Goal: Transaction & Acquisition: Book appointment/travel/reservation

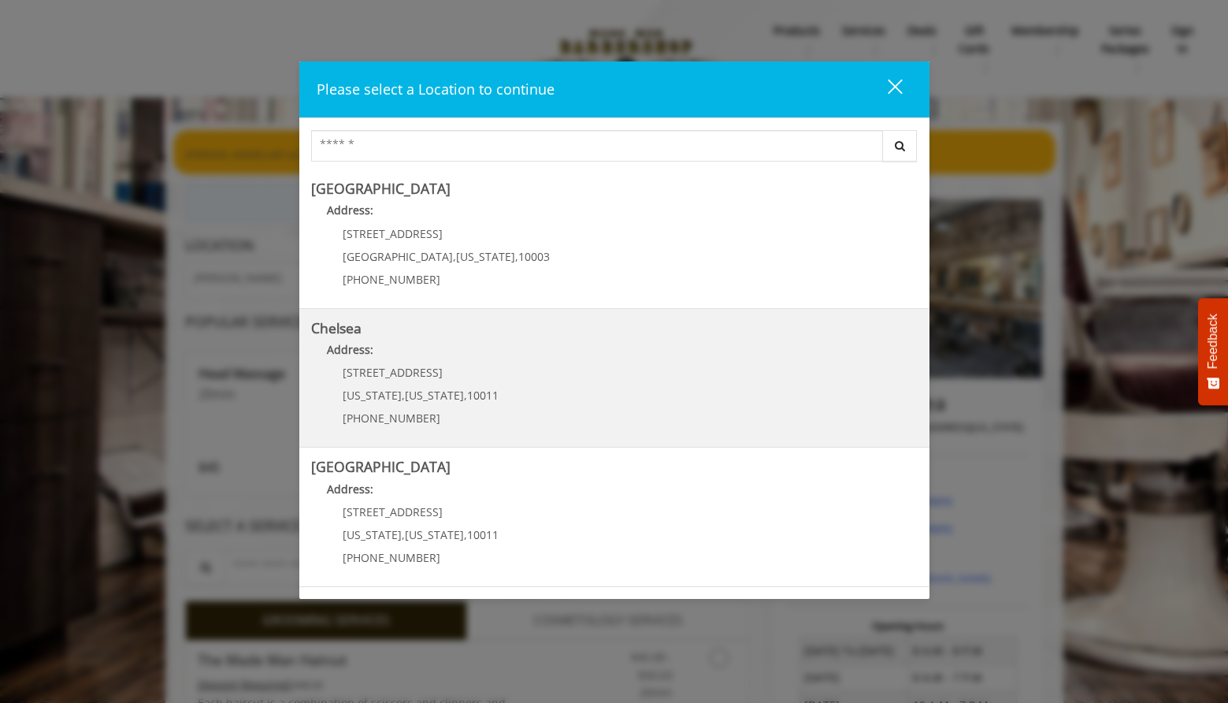
click at [692, 369] on link "Chelsea Address: 169/170 W 23rd St New York , New York , 10011 (917) 639-3902" at bounding box center [614, 378] width 607 height 115
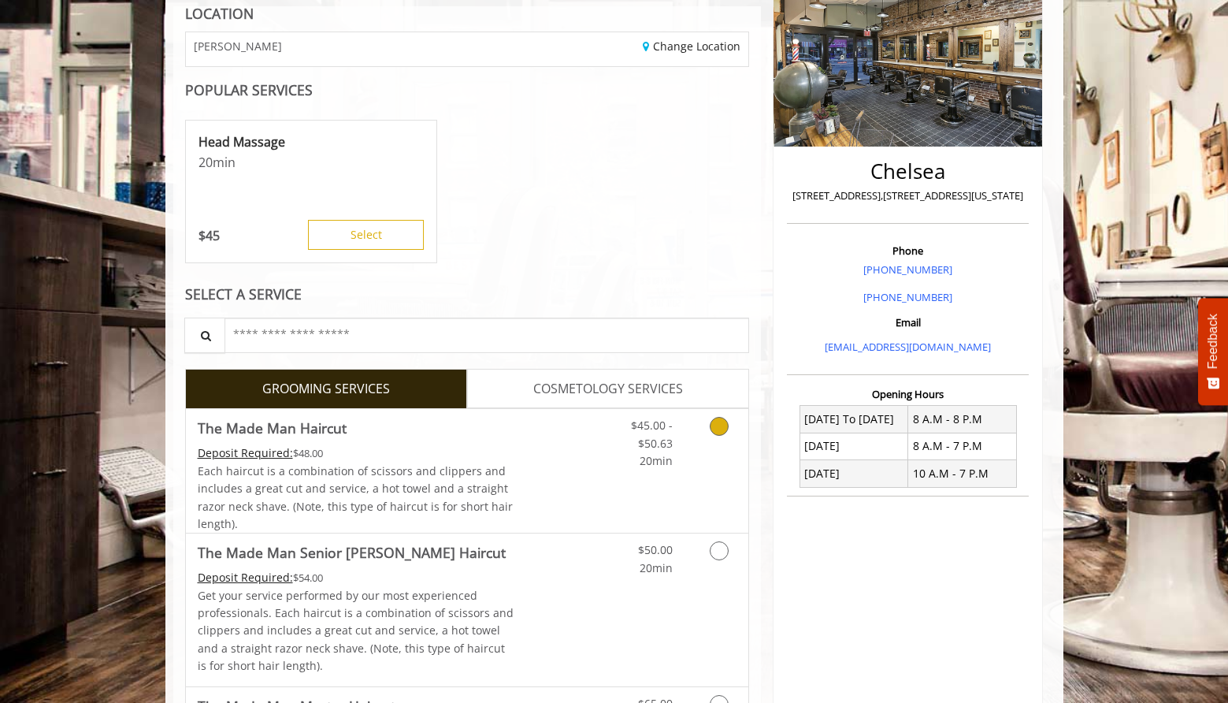
scroll to position [333, 0]
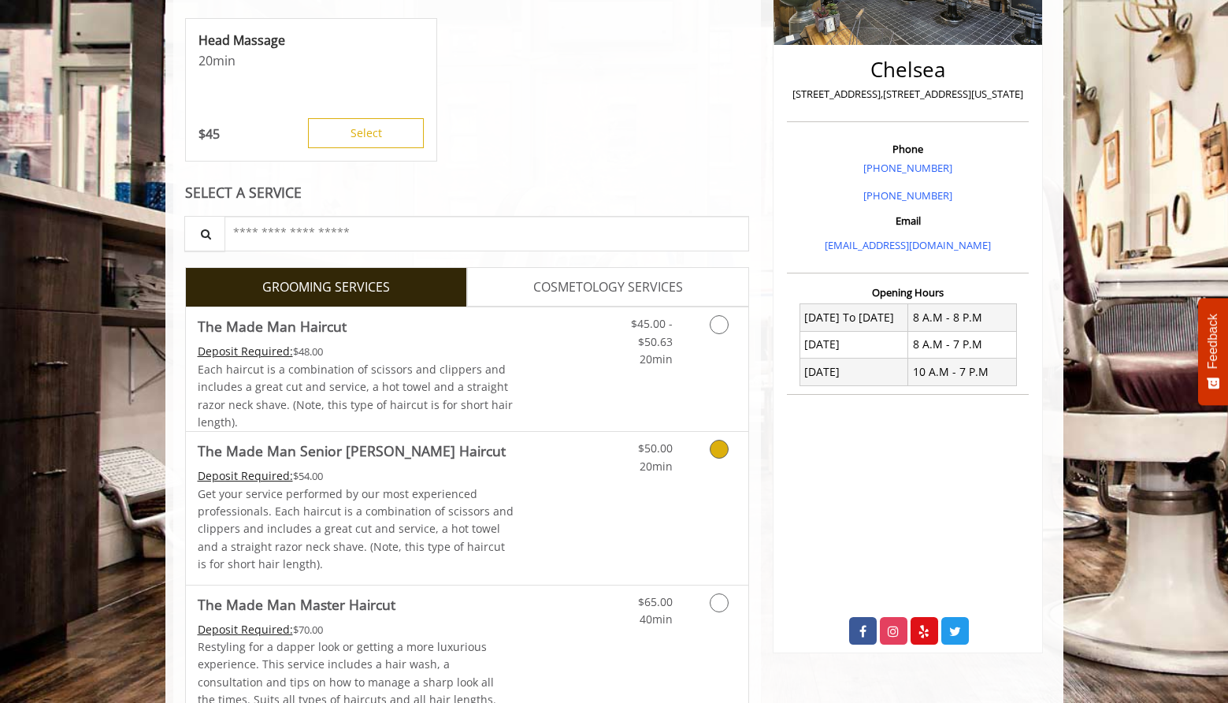
click at [733, 441] on link "Grooming services" at bounding box center [716, 453] width 40 height 43
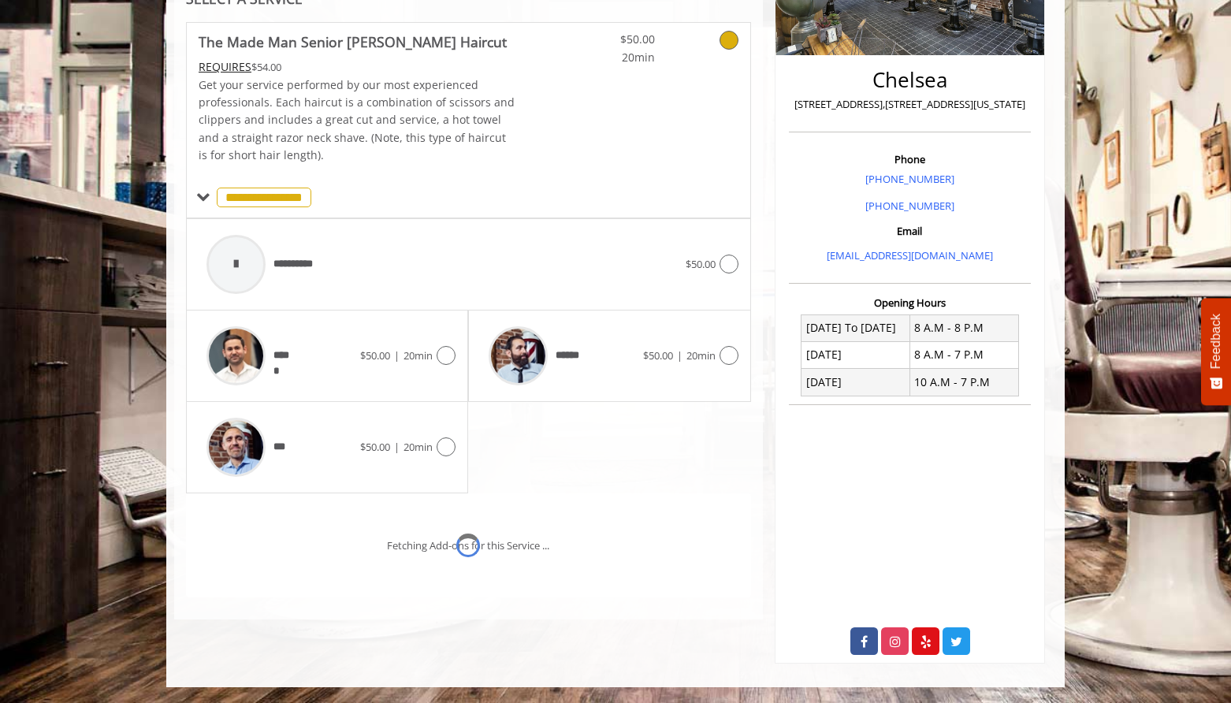
scroll to position [346, 0]
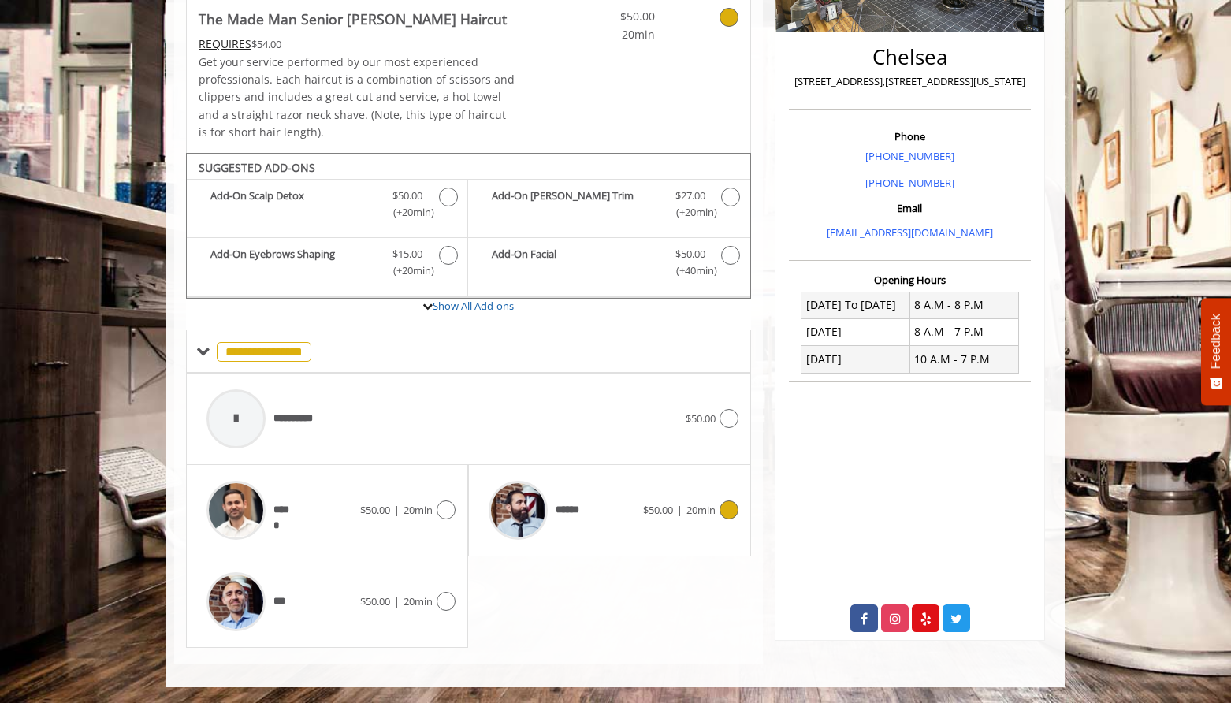
click at [702, 507] on span "20min" at bounding box center [700, 510] width 29 height 14
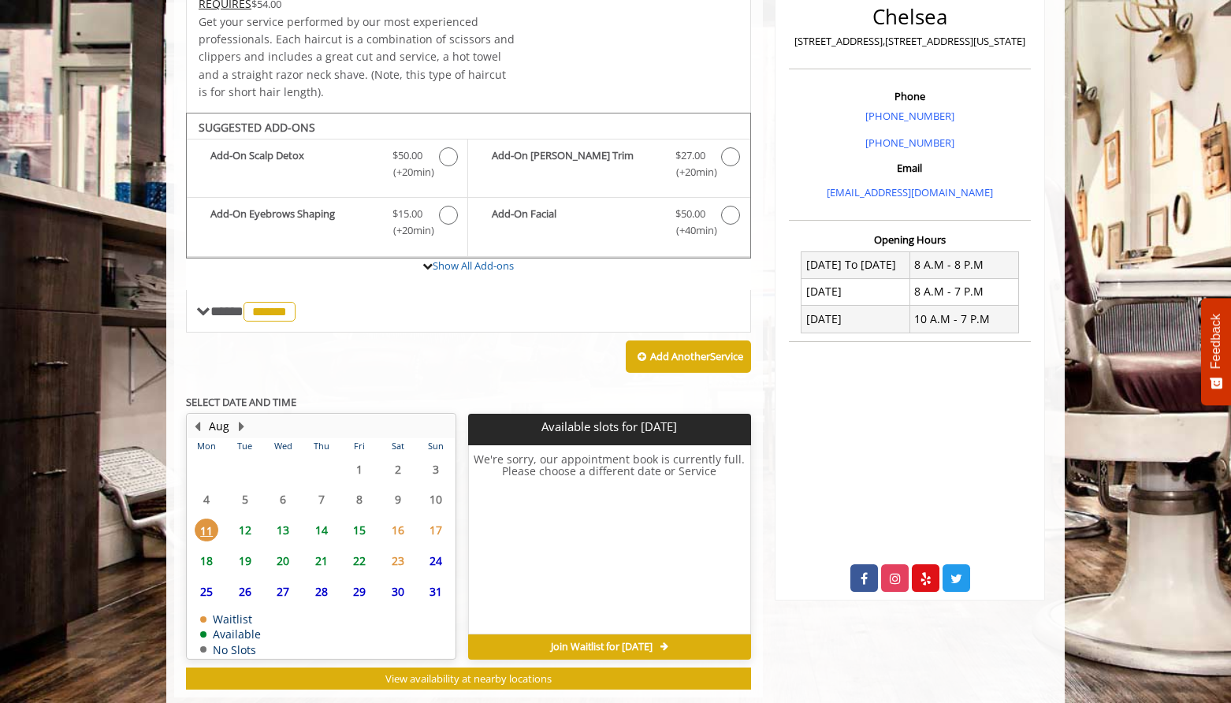
click at [251, 532] on span "12" at bounding box center [245, 529] width 24 height 23
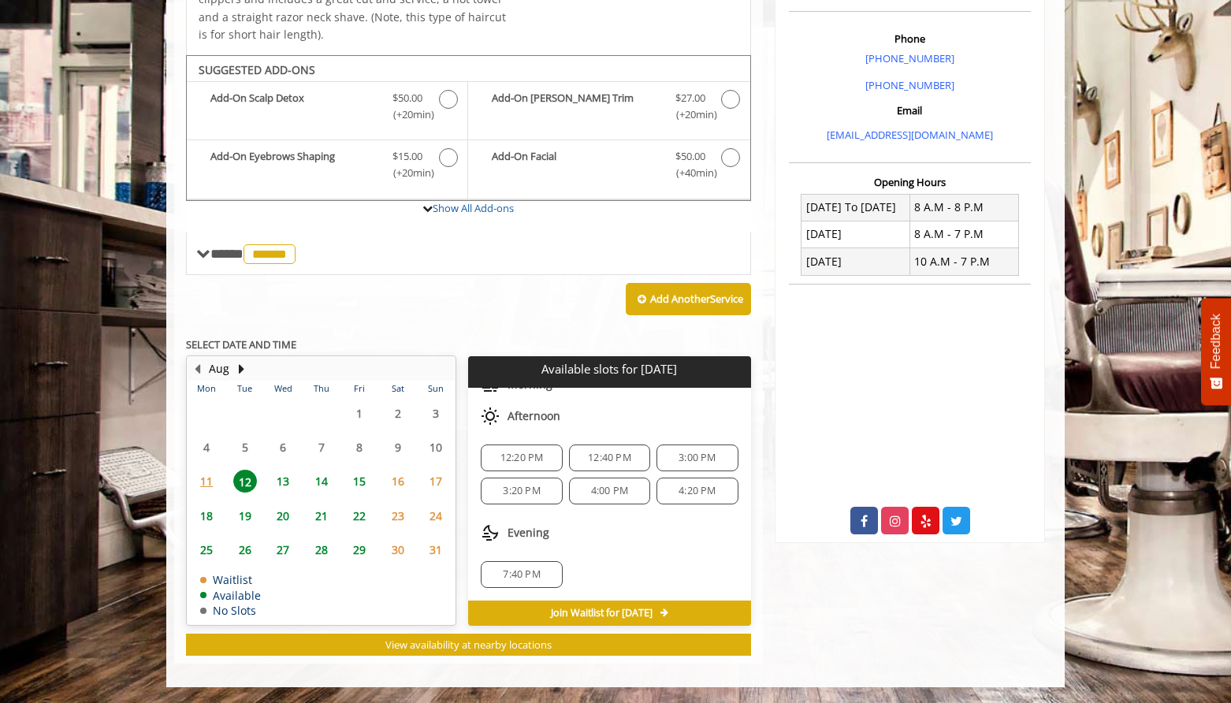
scroll to position [0, 0]
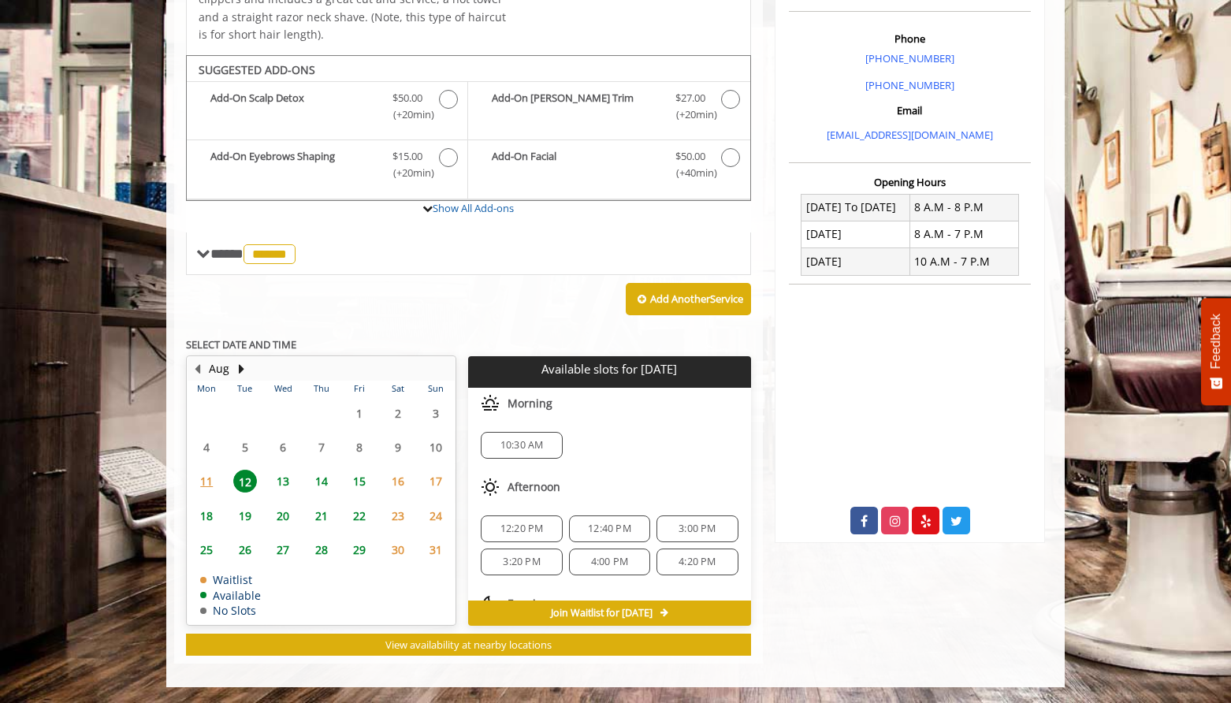
click at [355, 477] on span "15" at bounding box center [359, 481] width 24 height 23
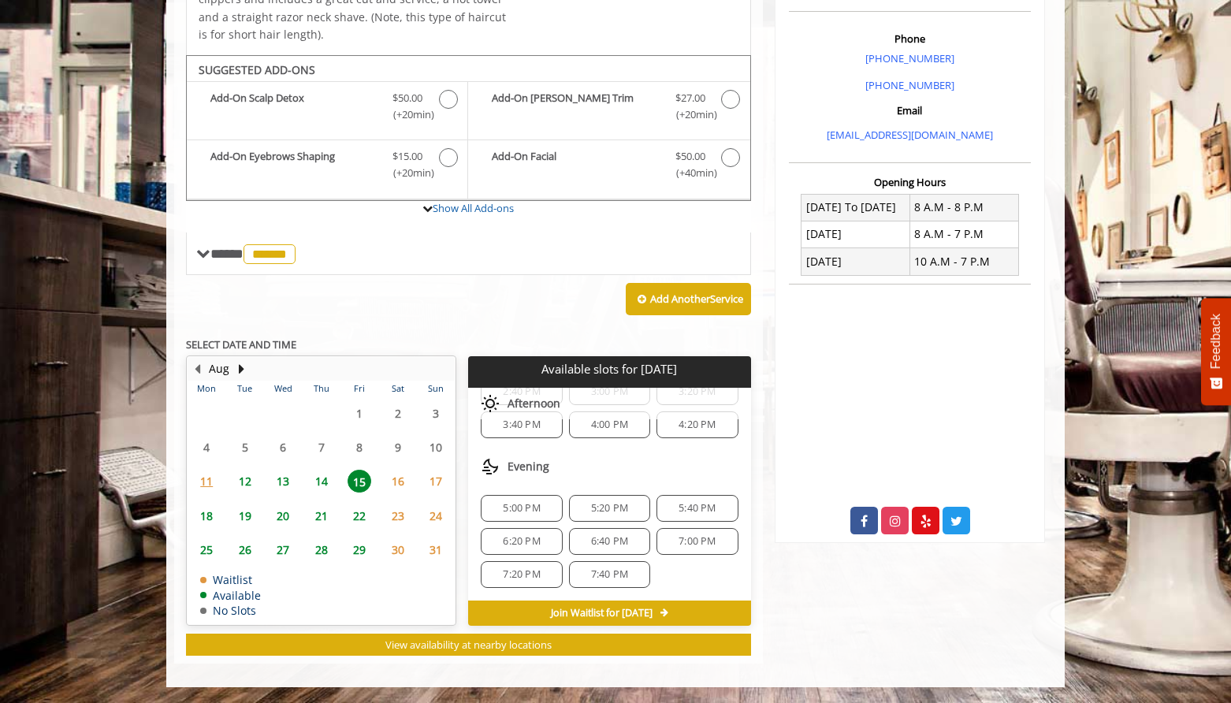
scroll to position [191, 0]
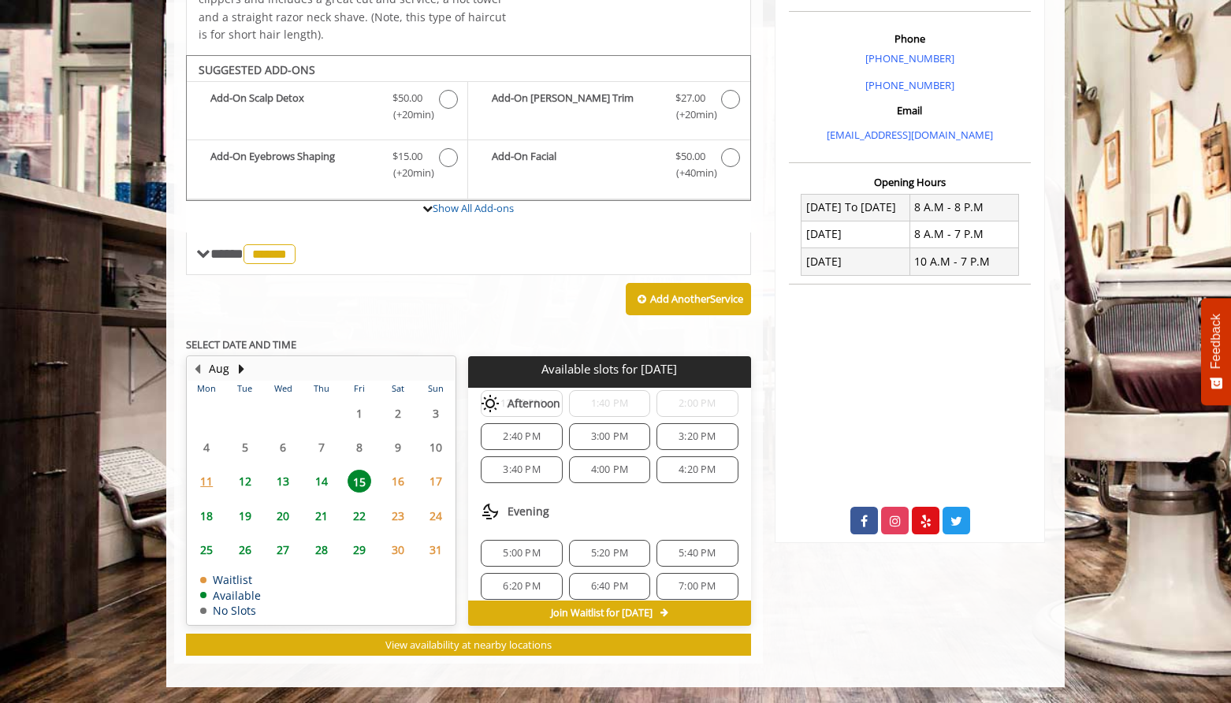
click at [688, 472] on span "4:20 PM" at bounding box center [696, 469] width 37 height 13
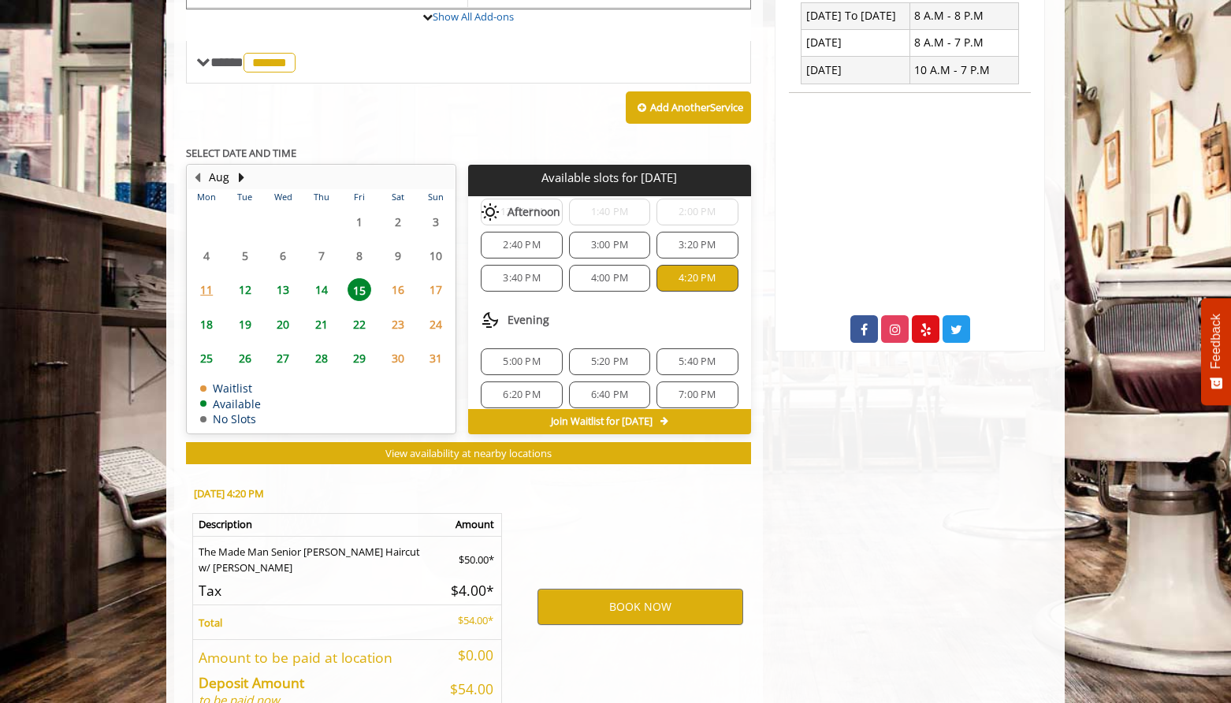
scroll to position [729, 0]
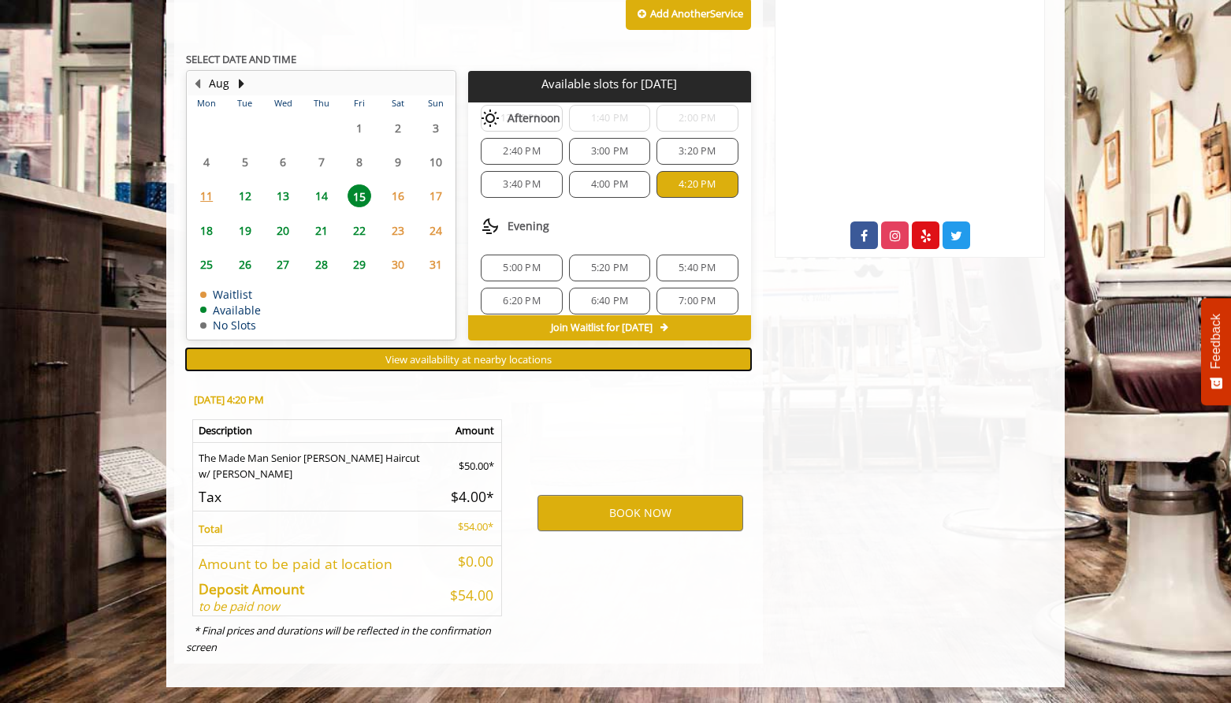
click at [529, 360] on span "View availability at nearby locations" at bounding box center [468, 359] width 166 height 14
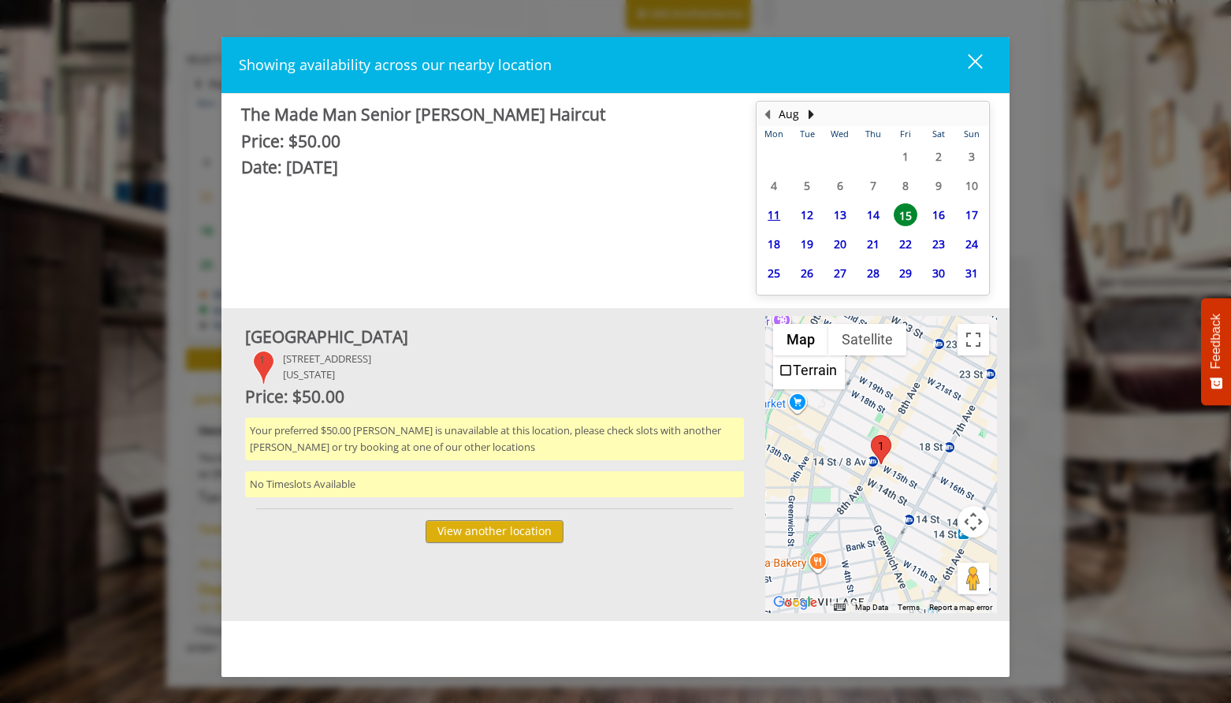
click at [910, 213] on span "15" at bounding box center [905, 214] width 24 height 23
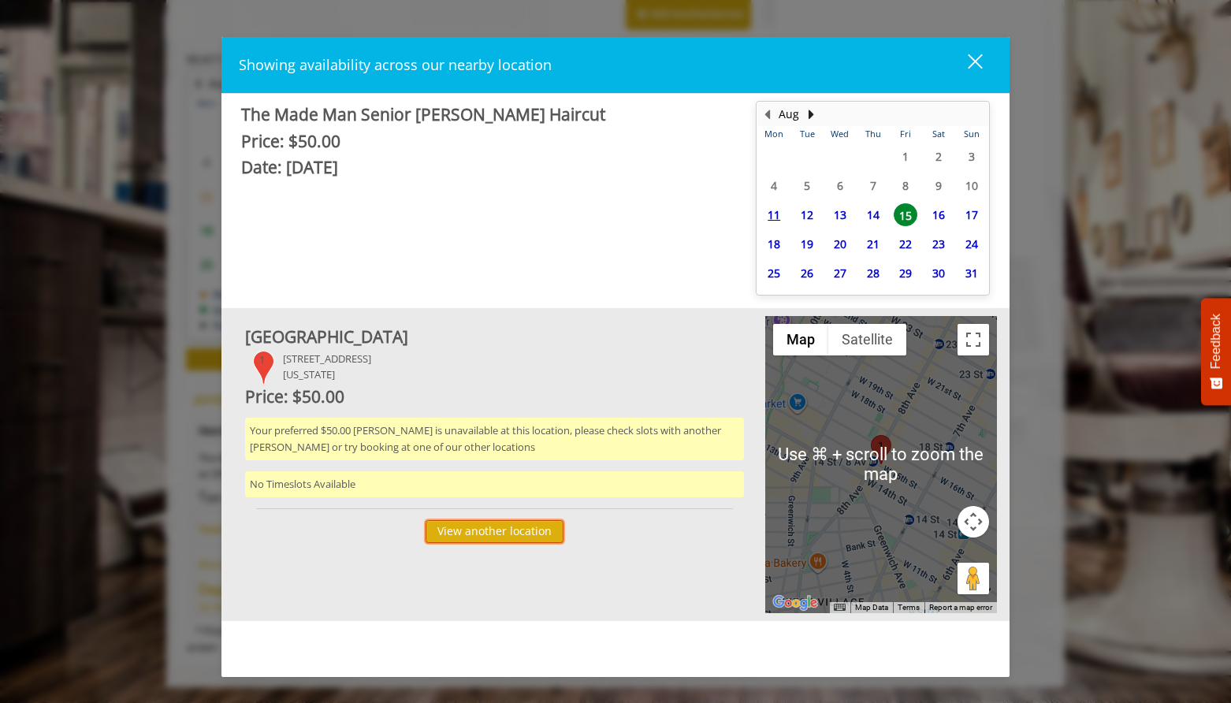
click at [532, 522] on button "View another location" at bounding box center [494, 531] width 138 height 23
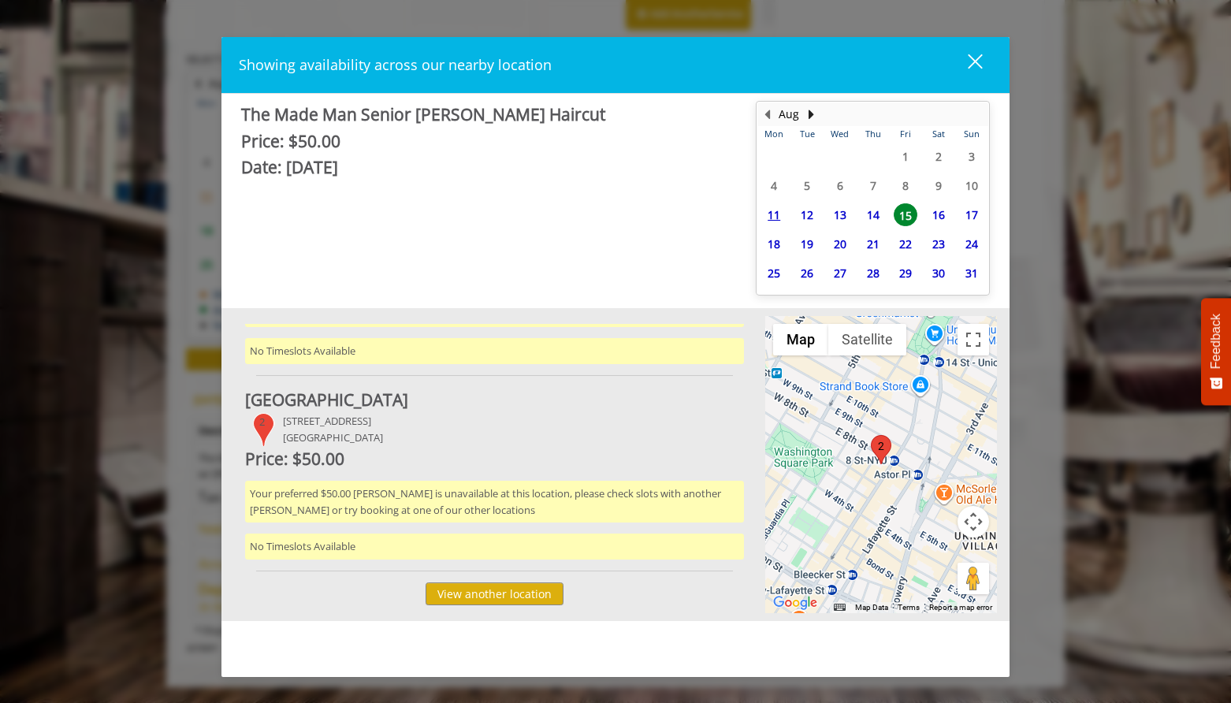
click at [974, 54] on div "close" at bounding box center [965, 65] width 32 height 24
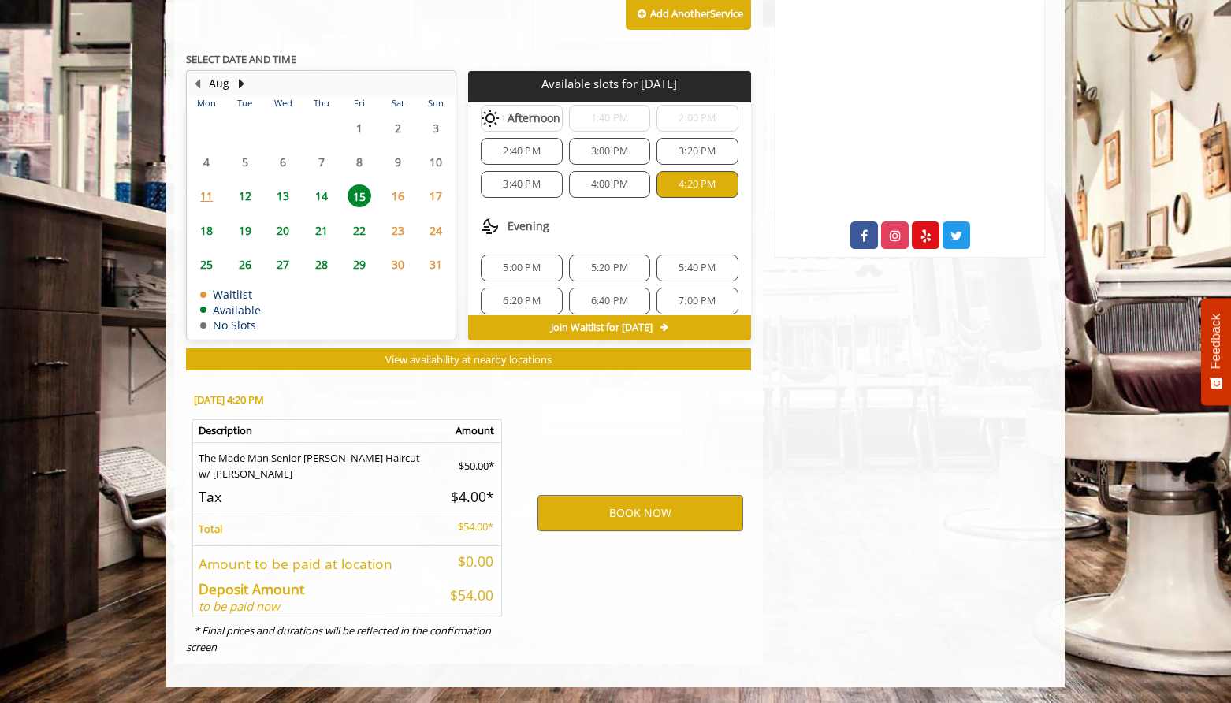
click at [329, 226] on span "21" at bounding box center [322, 230] width 24 height 23
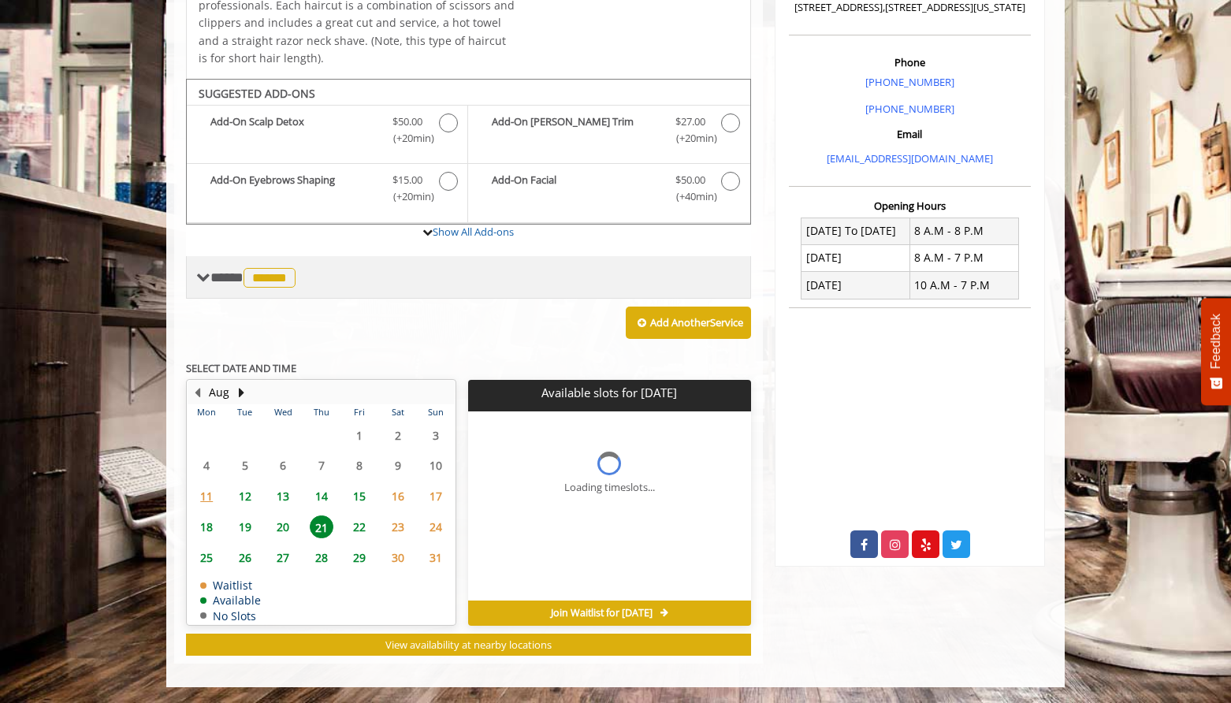
scroll to position [444, 0]
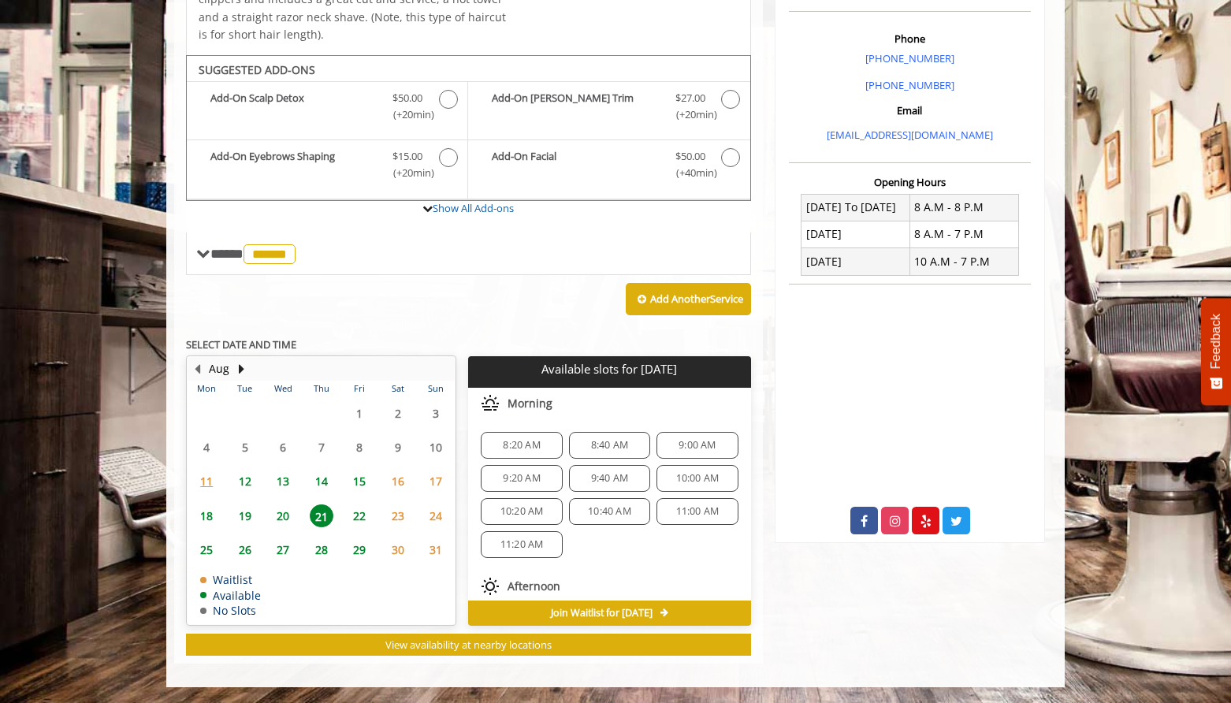
click at [351, 542] on span "29" at bounding box center [359, 549] width 24 height 23
click at [318, 548] on span "28" at bounding box center [322, 549] width 24 height 23
click at [288, 549] on span "27" at bounding box center [283, 549] width 24 height 23
click at [244, 551] on span "26" at bounding box center [245, 549] width 24 height 23
click at [351, 484] on span "15" at bounding box center [359, 481] width 24 height 23
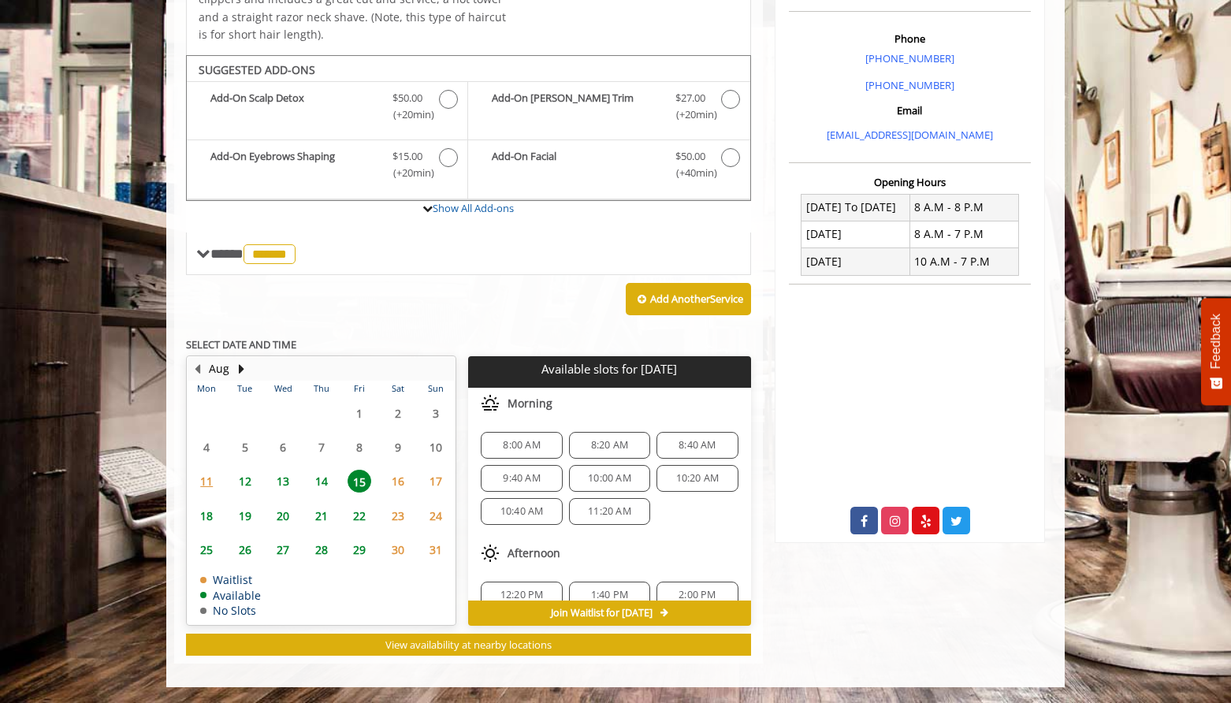
click at [540, 510] on span "10:40 AM" at bounding box center [521, 511] width 43 height 13
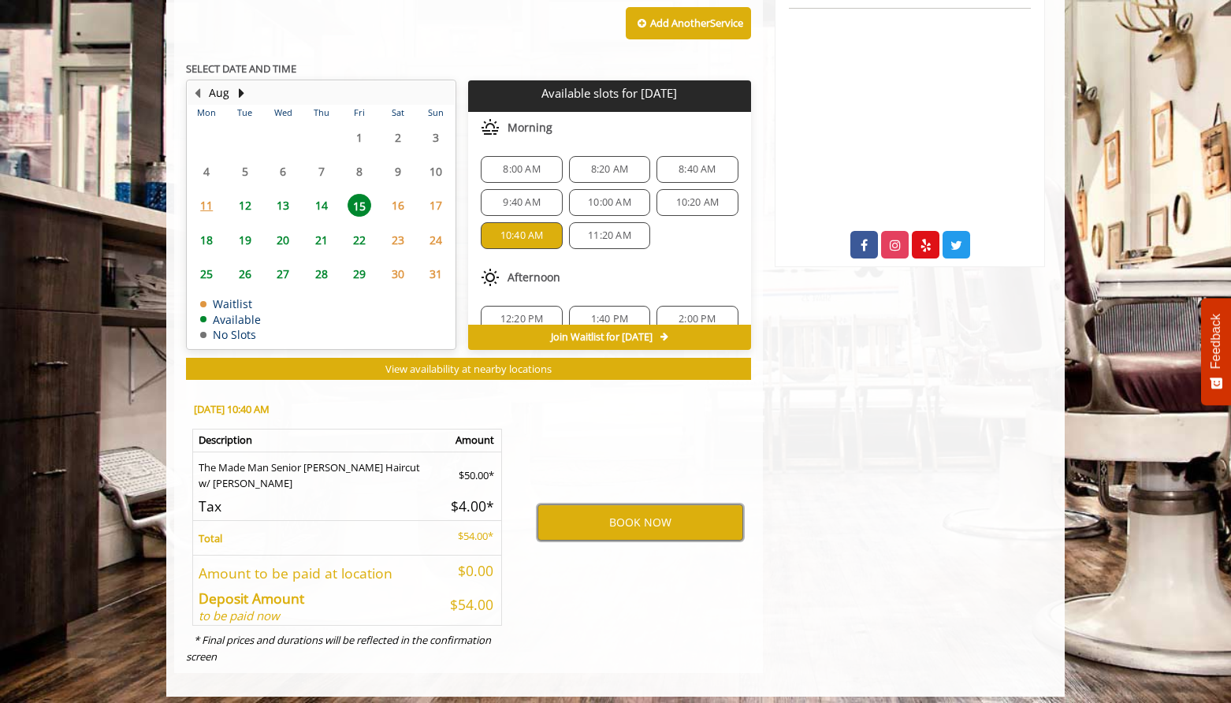
scroll to position [236, 0]
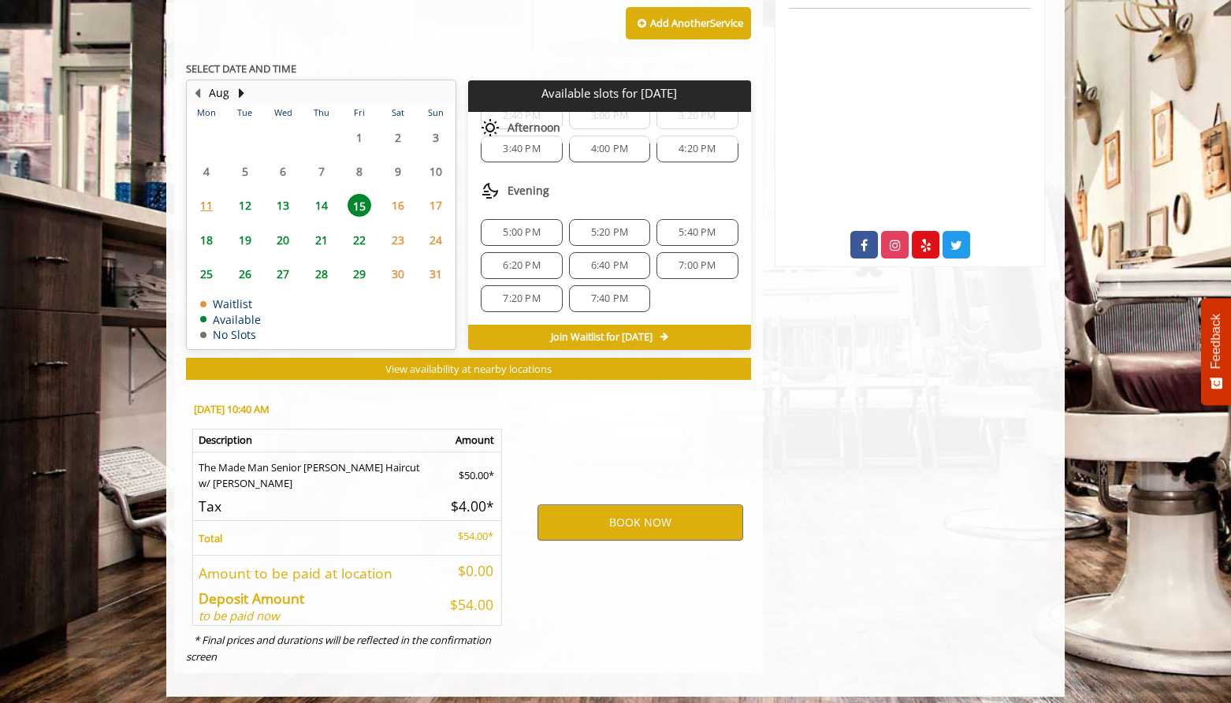
click at [398, 209] on span "16" at bounding box center [398, 205] width 24 height 23
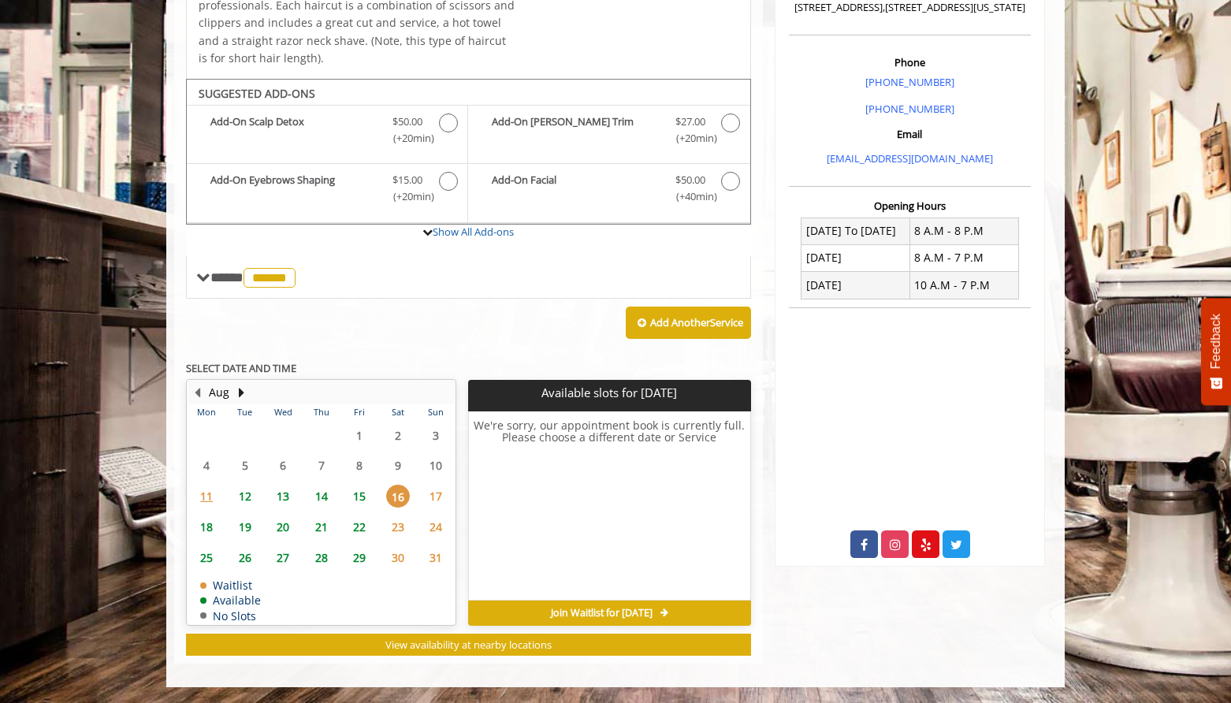
click at [213, 561] on span "25" at bounding box center [207, 557] width 24 height 23
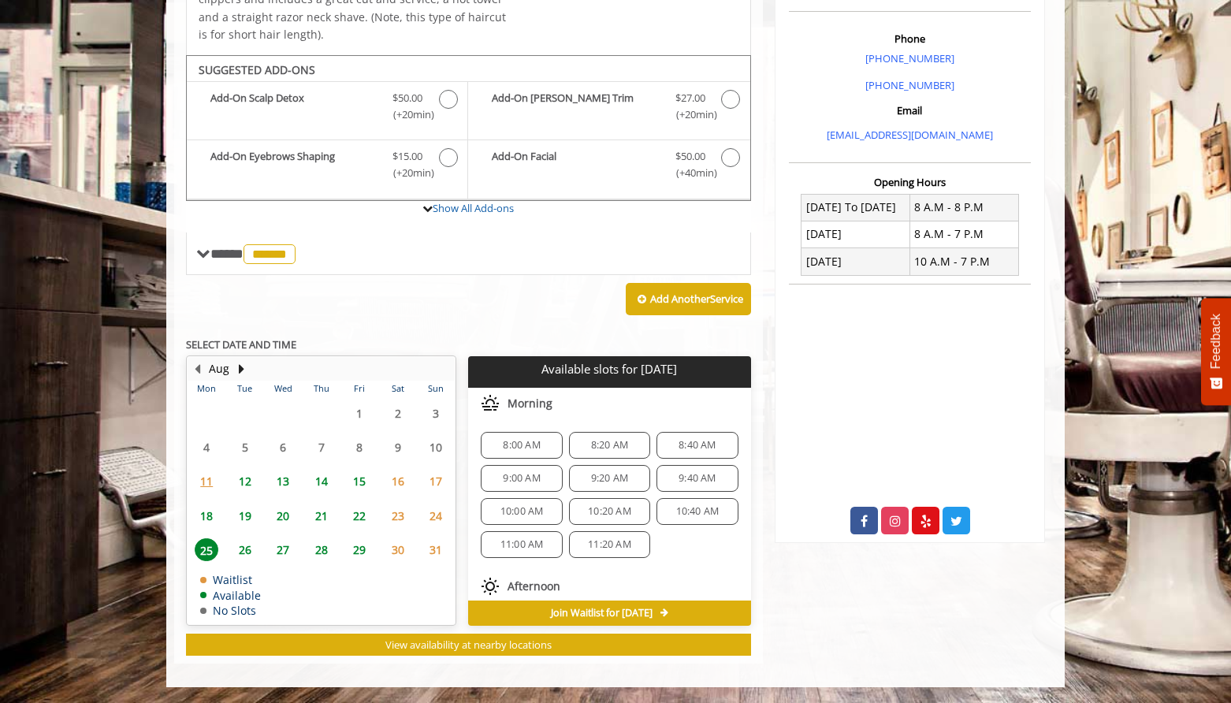
click at [601, 542] on span "11:20 AM" at bounding box center [609, 544] width 43 height 13
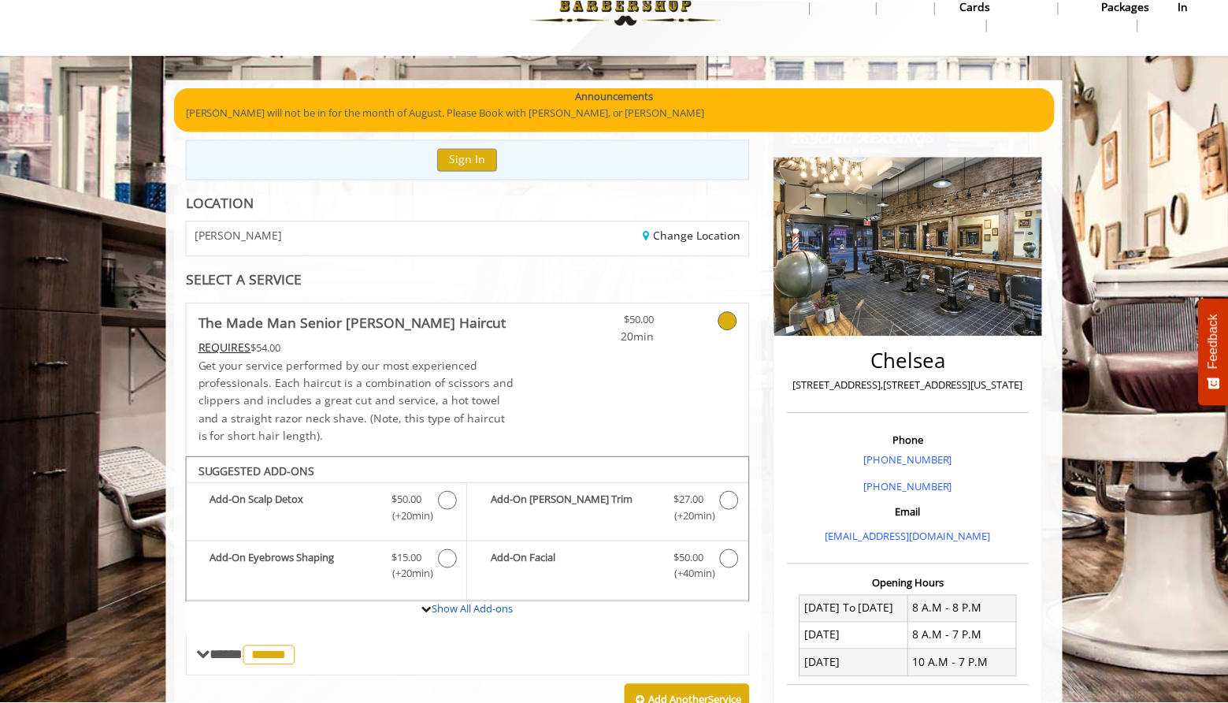
scroll to position [0, 0]
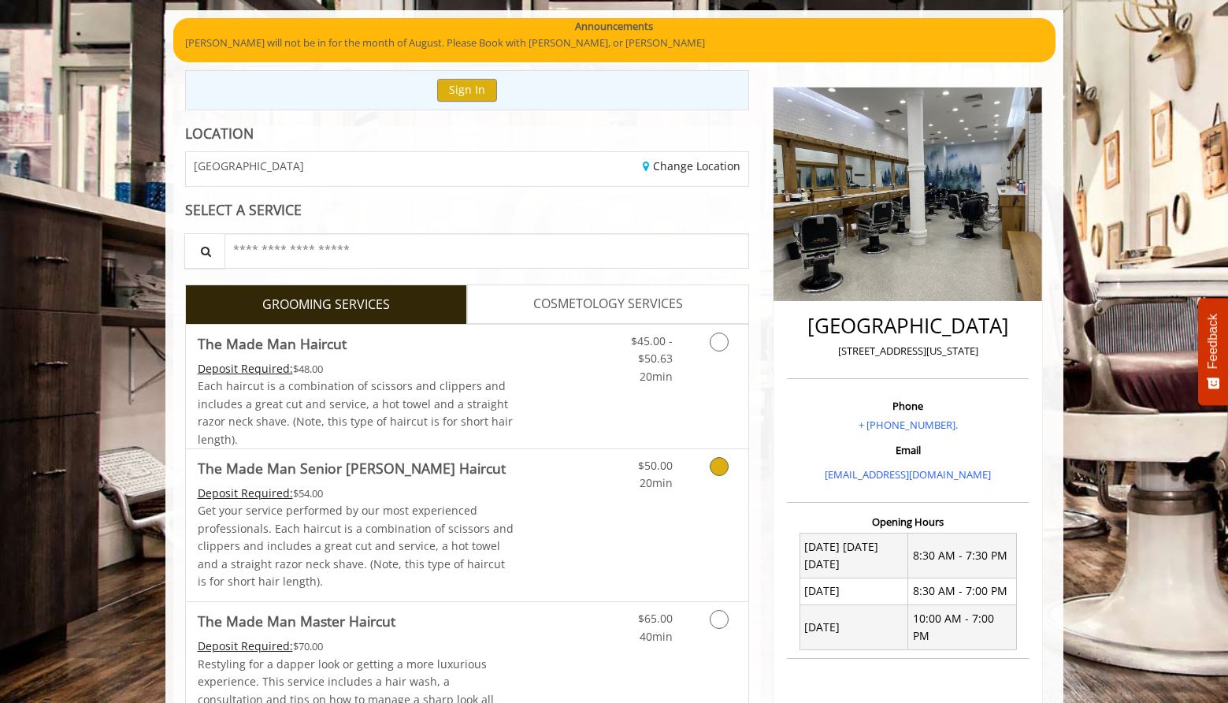
click at [708, 455] on link "Grooming services" at bounding box center [716, 470] width 40 height 43
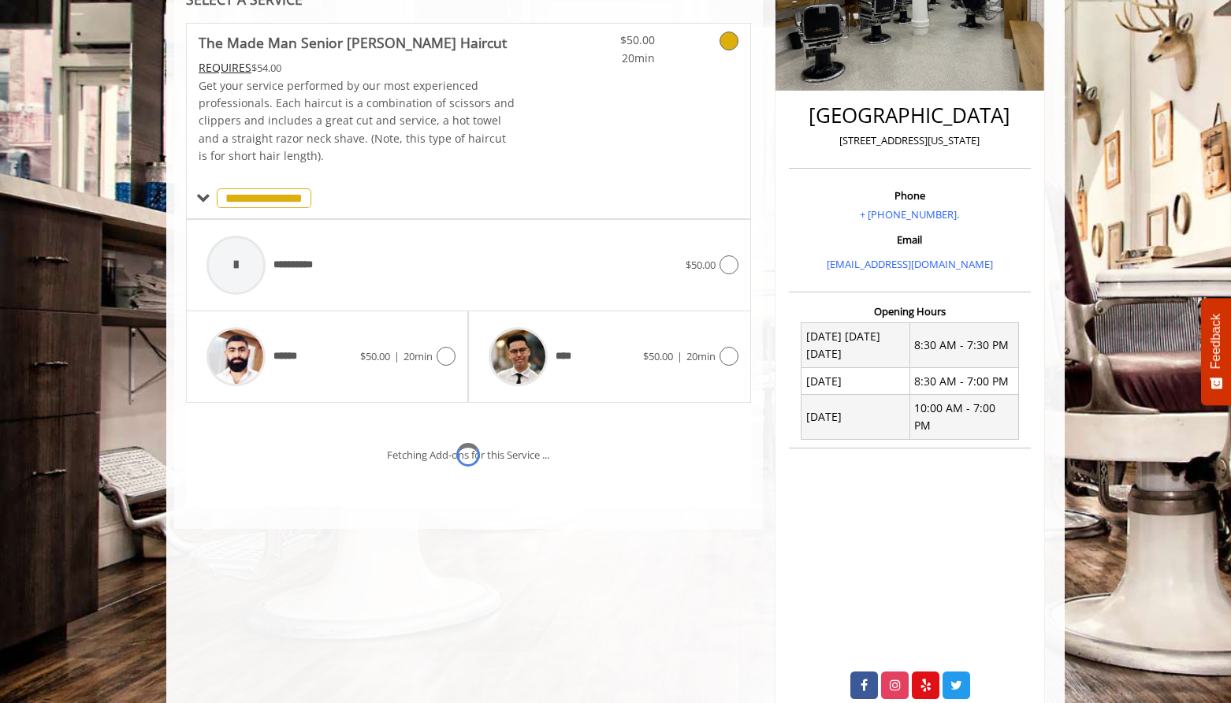
scroll to position [348, 0]
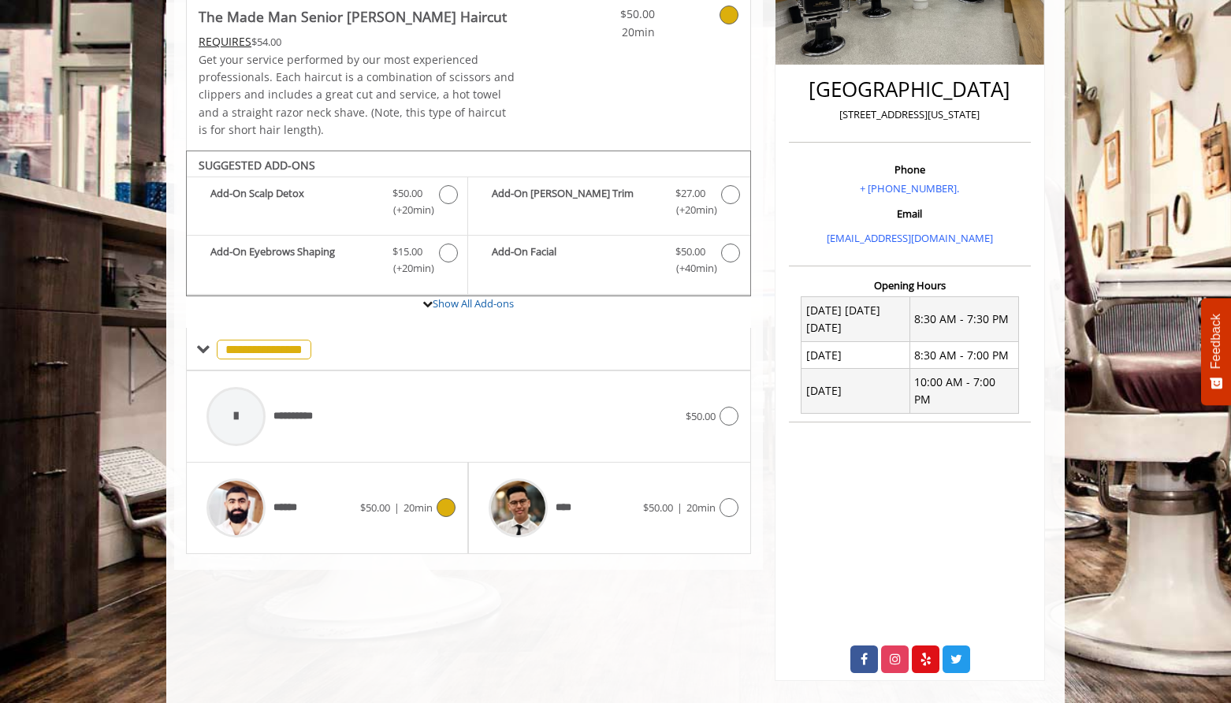
click at [425, 519] on div "****** $50.00 | 20min" at bounding box center [327, 507] width 257 height 75
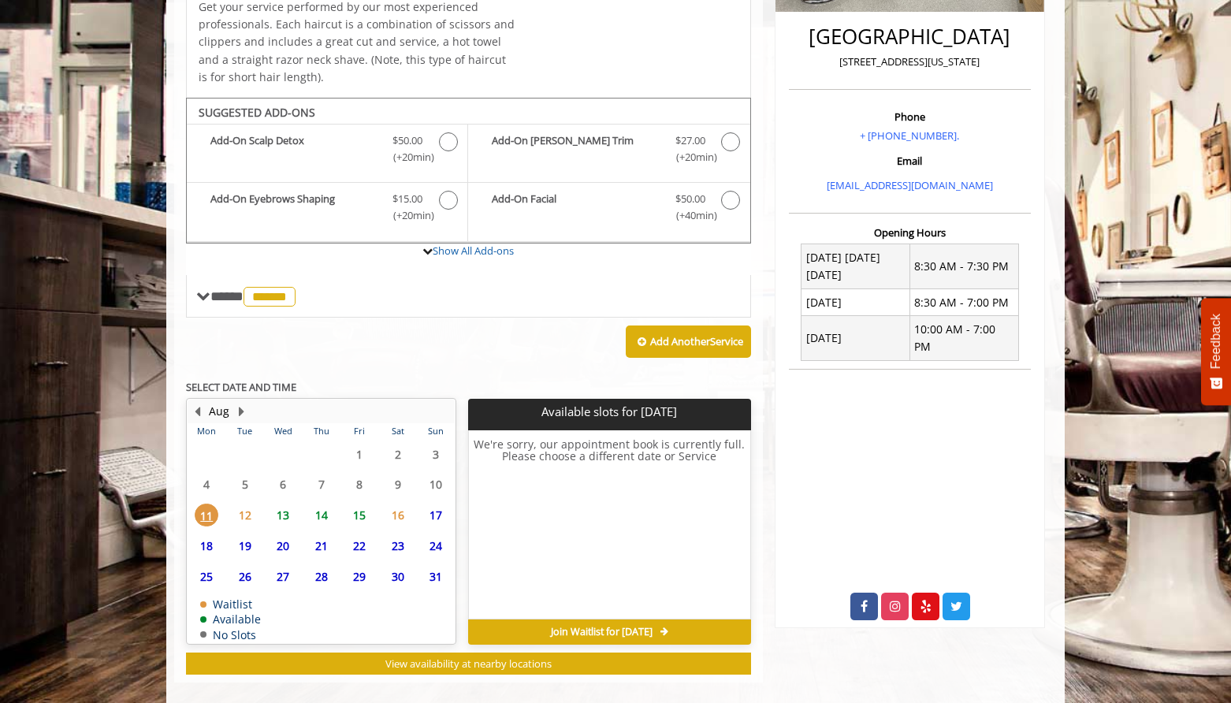
scroll to position [420, 0]
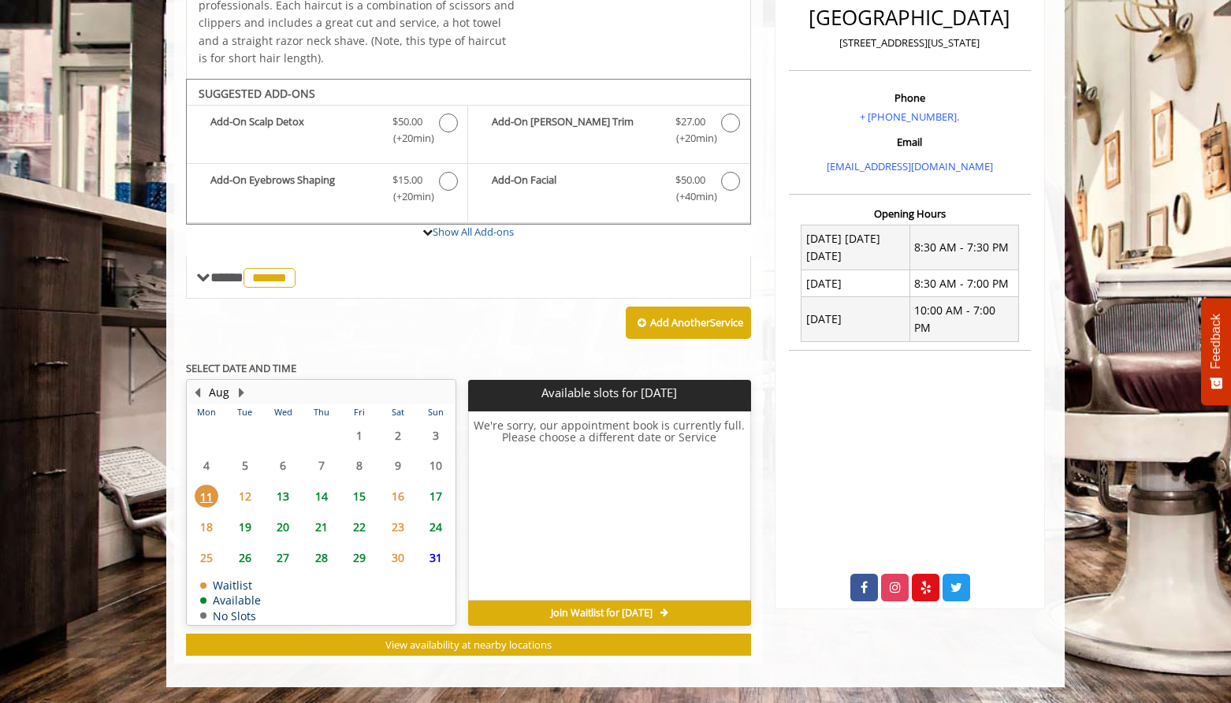
click at [363, 490] on span "15" at bounding box center [359, 495] width 24 height 23
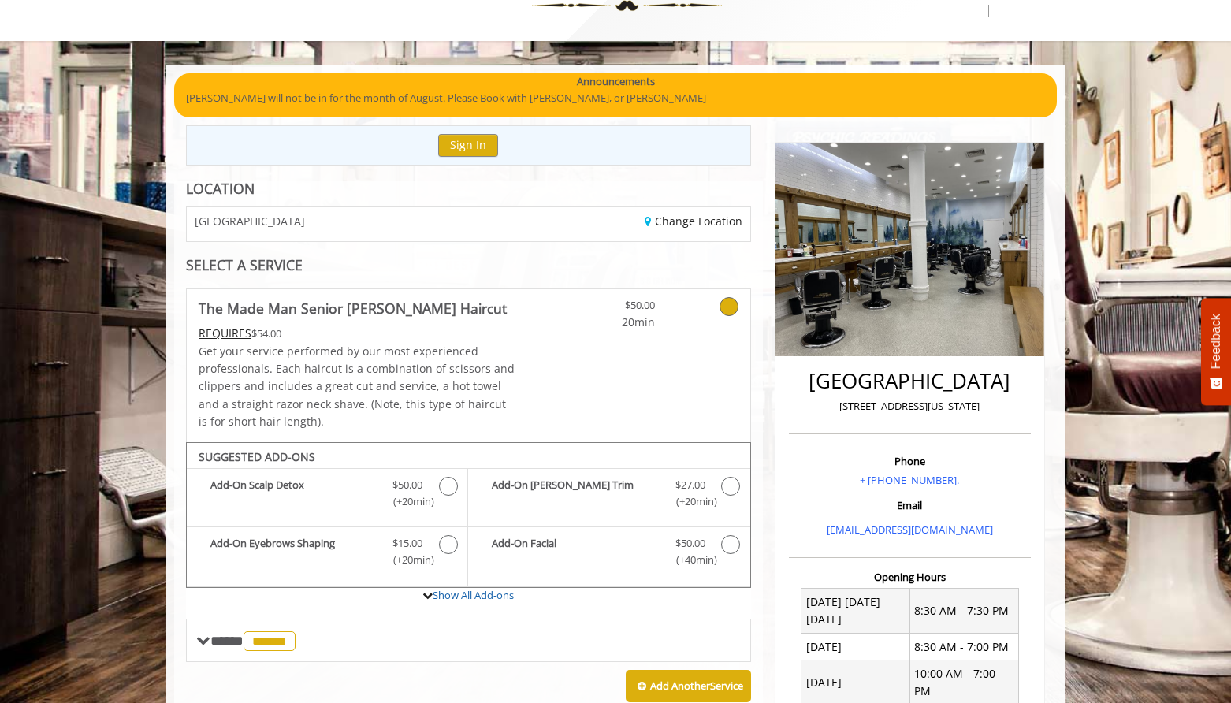
scroll to position [0, 0]
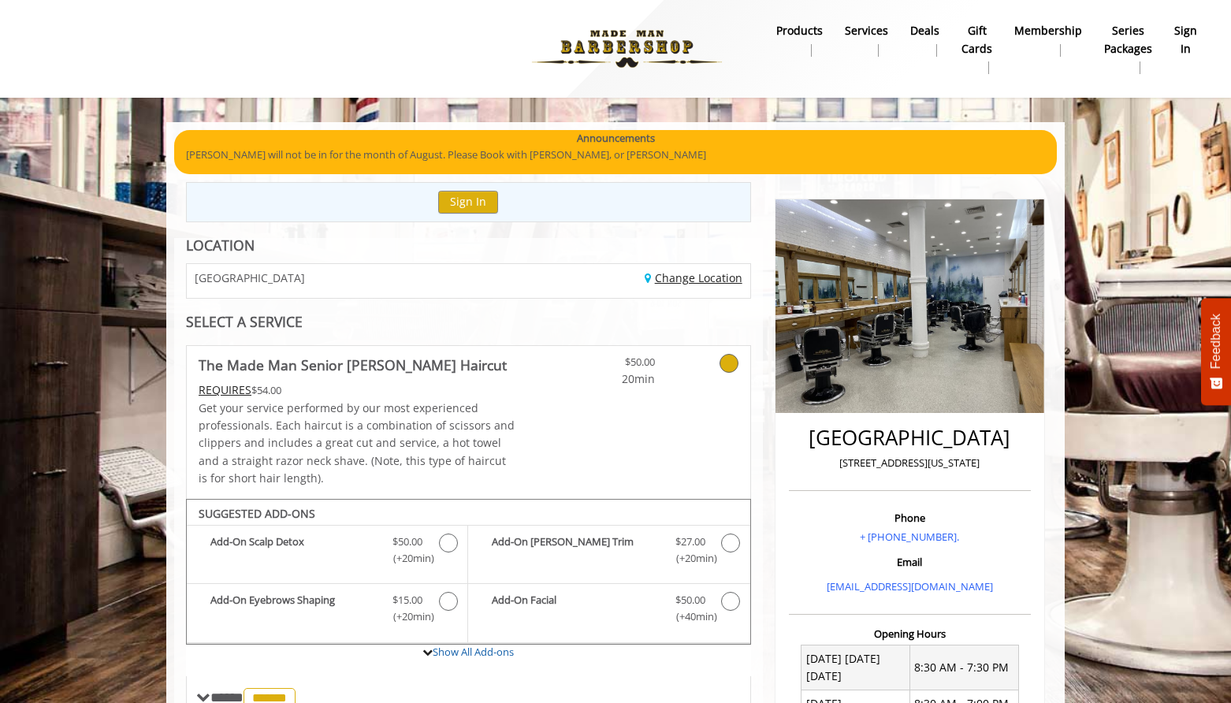
click at [681, 284] on link "Change Location" at bounding box center [693, 277] width 98 height 15
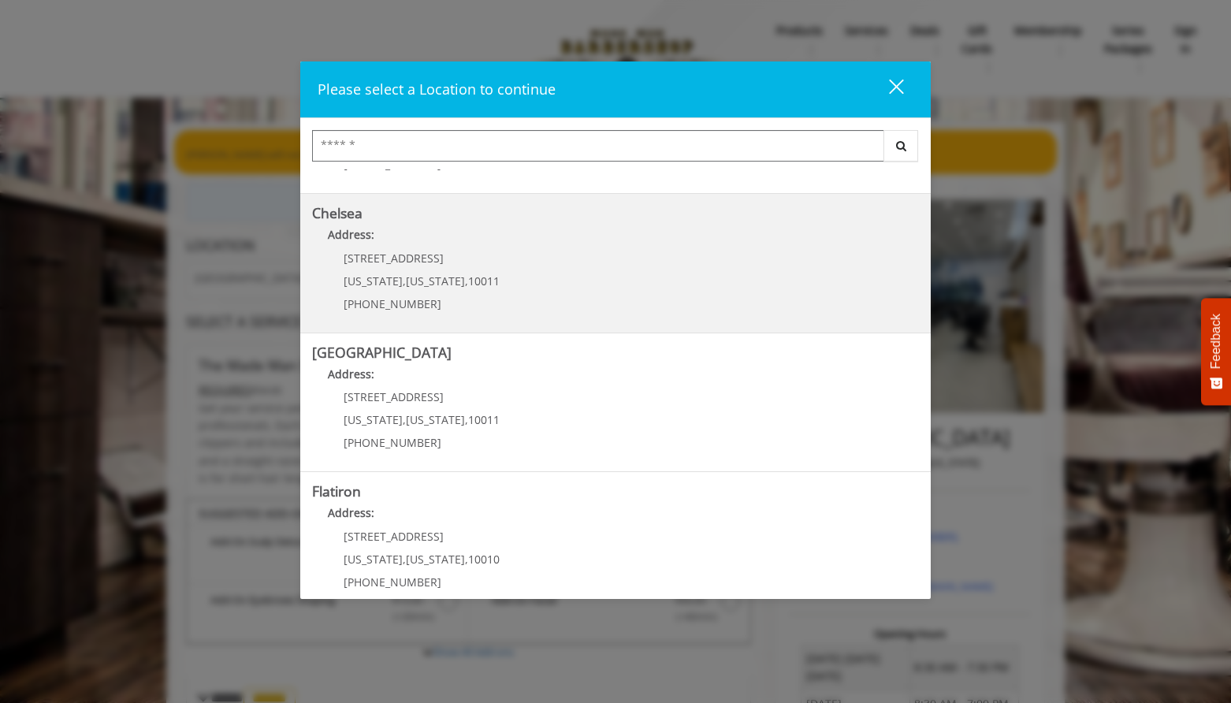
scroll to position [176, 0]
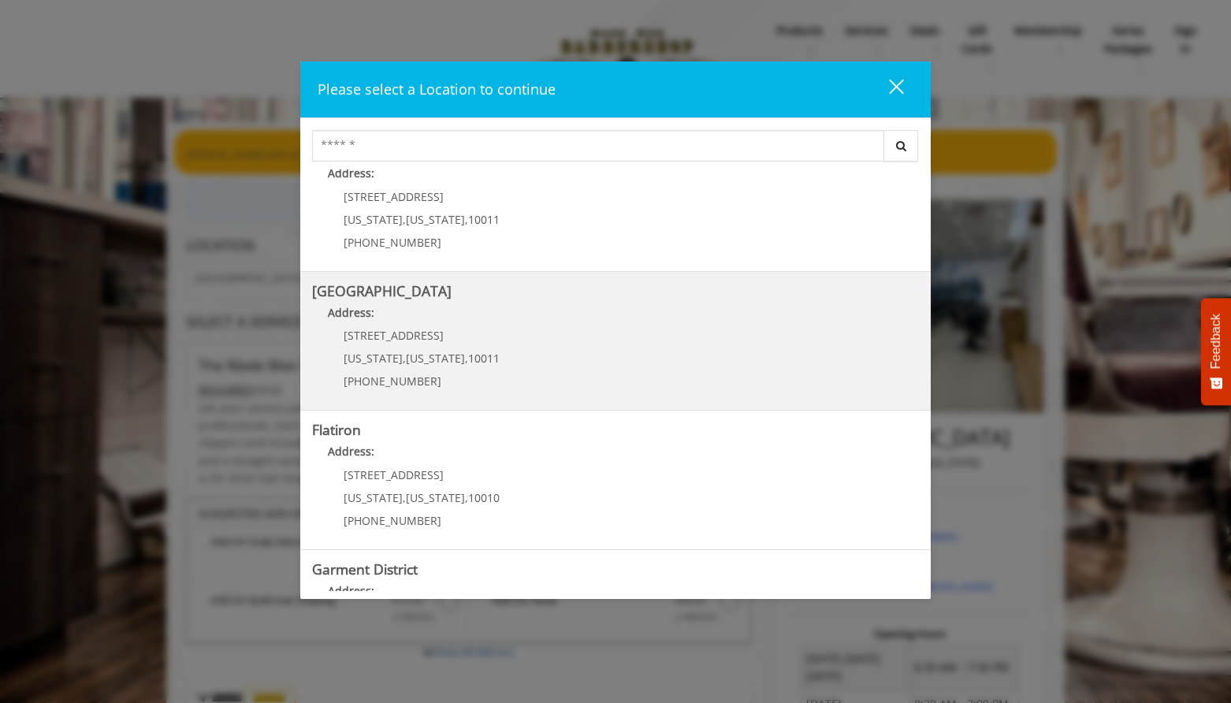
click at [392, 308] on Street "Address:" at bounding box center [615, 316] width 607 height 25
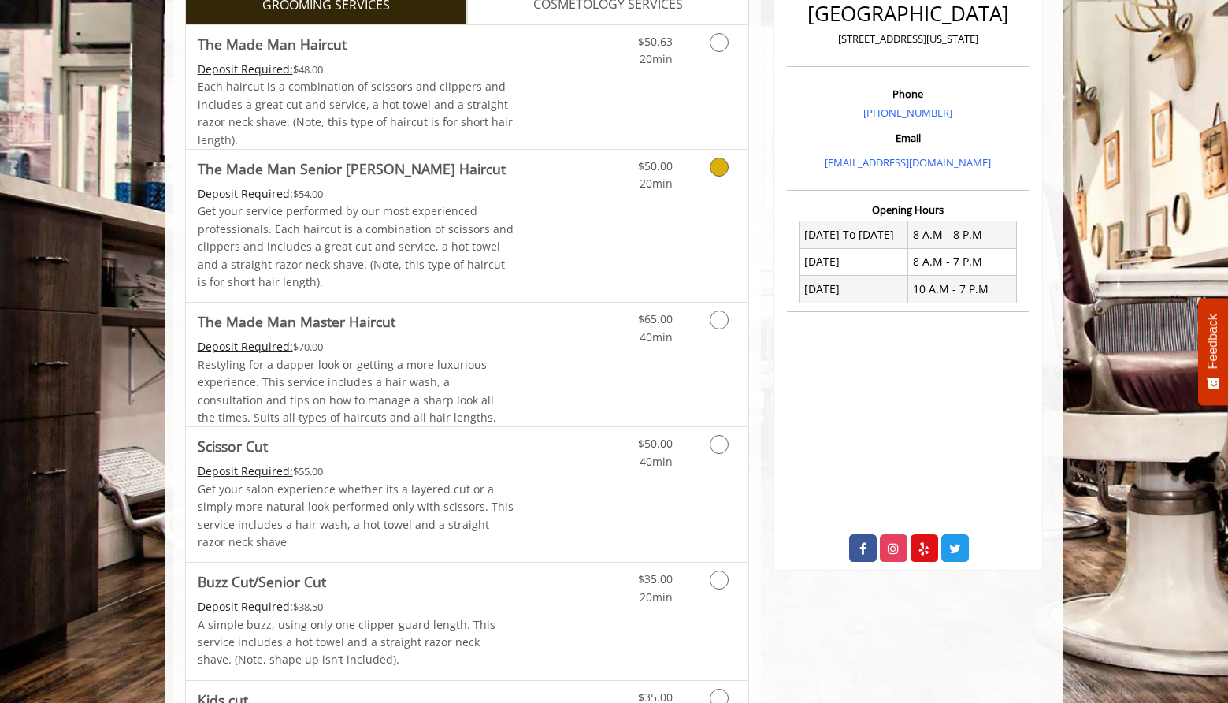
click at [670, 210] on div "$50.00 20min" at bounding box center [677, 226] width 141 height 152
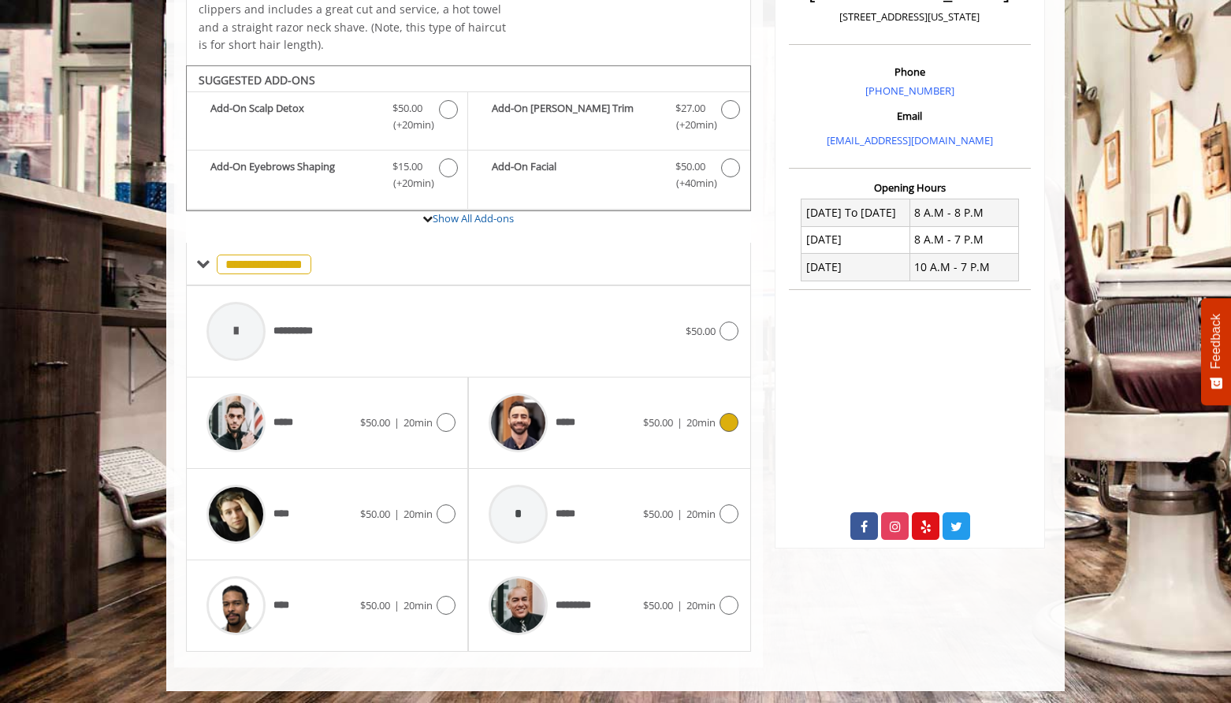
scroll to position [437, 0]
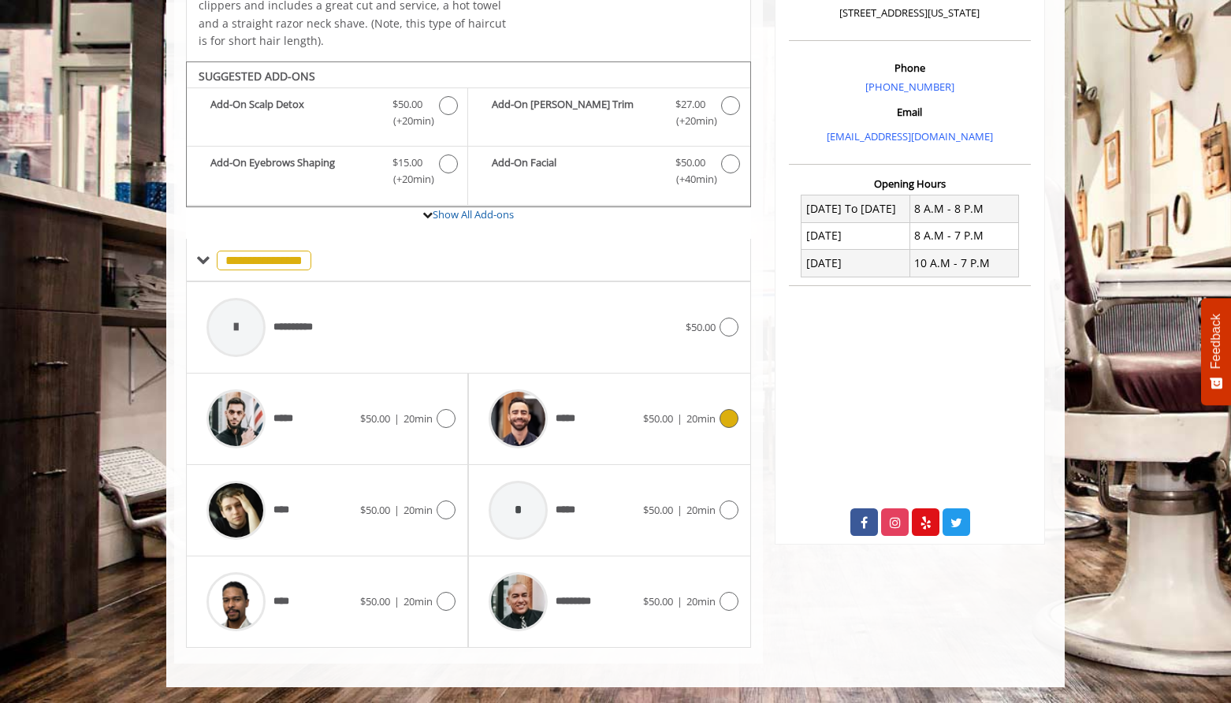
click at [644, 414] on span "$50.00" at bounding box center [658, 418] width 30 height 14
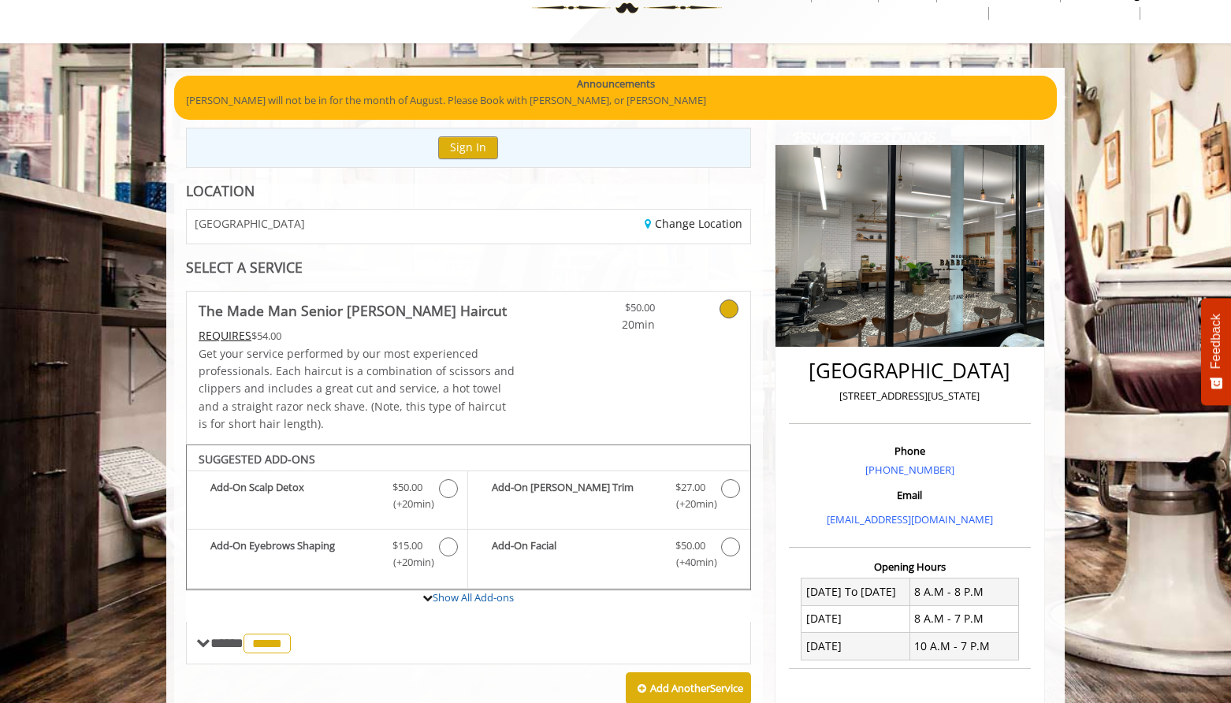
scroll to position [0, 0]
